Goal: Transaction & Acquisition: Purchase product/service

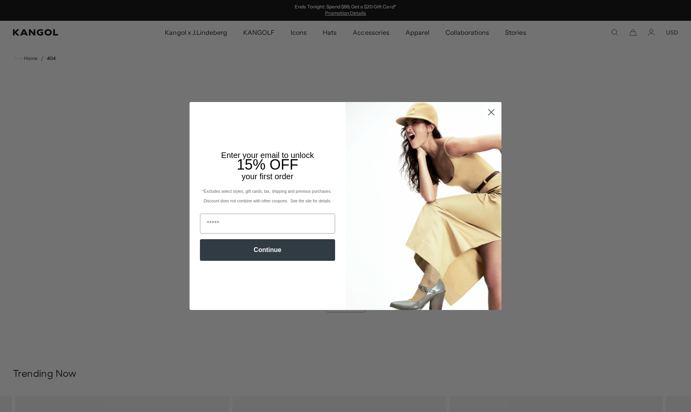
scroll to position [0, 165]
